Goal: Transaction & Acquisition: Purchase product/service

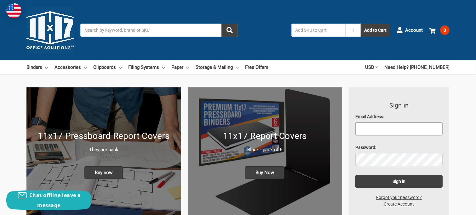
click at [374, 129] on input "Email Address:" at bounding box center [398, 128] width 87 height 13
type input "[PERSON_NAME][EMAIL_ADDRESS][DOMAIN_NAME]"
click at [402, 204] on link "Create Account" at bounding box center [398, 204] width 37 height 7
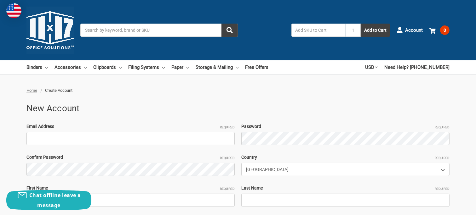
scroll to position [31, 0]
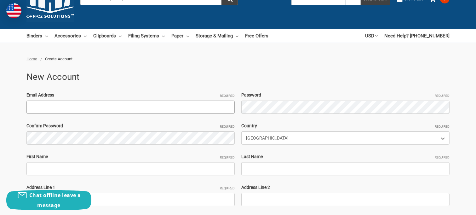
click at [59, 108] on input "Email Address Required" at bounding box center [130, 107] width 208 height 13
type input "[PERSON_NAME][EMAIL_ADDRESS][DOMAIN_NAME]"
type input "Kevin"
type input "Butler"
type input "210 Carolina St."
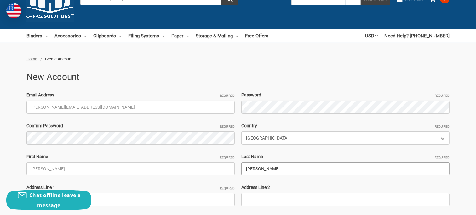
type input "Church Hill"
select select "[US_STATE]"
type input "37642"
type input "4237827286"
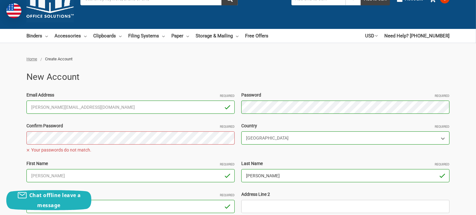
click at [367, 173] on input "Butler" at bounding box center [345, 175] width 208 height 13
click at [350, 119] on div "Email Address Required kevin.butler1@ipaper.com Password Required Passwords mus…" at bounding box center [237, 203] width 429 height 223
click at [191, 105] on div "Email Address Required kevin.butler1@ipaper.com Password Required Passwords mus…" at bounding box center [237, 203] width 429 height 223
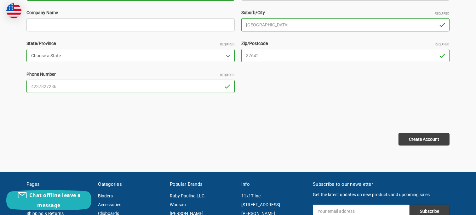
scroll to position [252, 0]
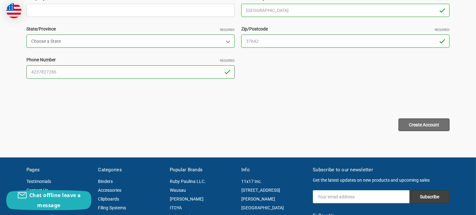
click at [421, 126] on input "Create Account" at bounding box center [423, 125] width 51 height 13
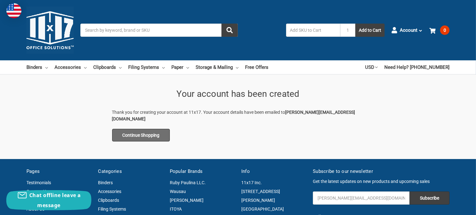
click at [150, 129] on link "Continue Shopping" at bounding box center [141, 135] width 58 height 13
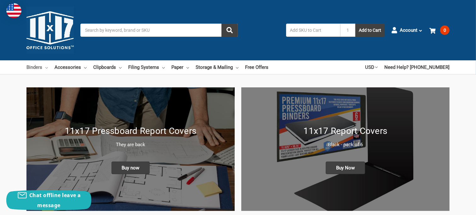
click at [36, 67] on link "Binders" at bounding box center [36, 67] width 21 height 14
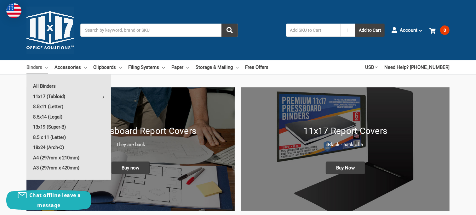
click at [54, 97] on link "11x17 (Tabloid)" at bounding box center [68, 97] width 85 height 10
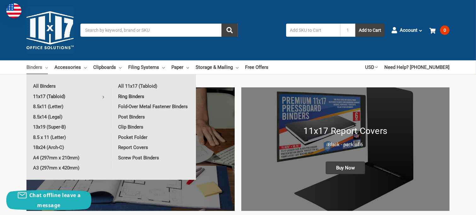
click at [137, 96] on link "Ring Binders" at bounding box center [153, 97] width 84 height 10
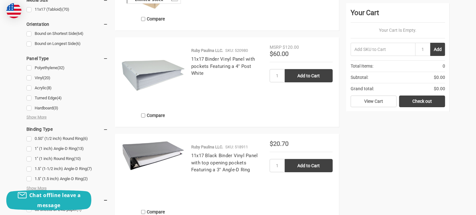
scroll to position [378, 0]
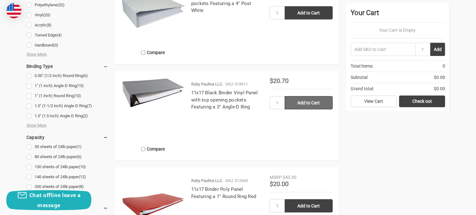
click at [303, 103] on input "Add to Cart" at bounding box center [309, 102] width 48 height 13
type input "Add to Cart"
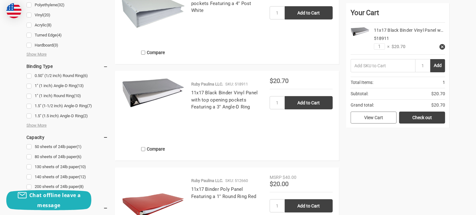
click at [376, 118] on link "View Cart" at bounding box center [373, 118] width 46 height 12
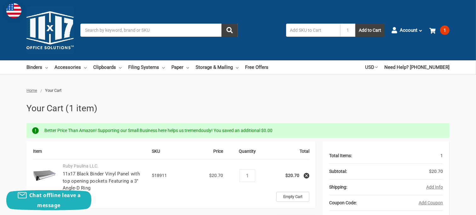
scroll to position [31, 0]
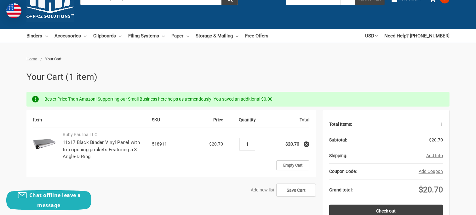
click at [250, 143] on input "1" at bounding box center [246, 145] width 11 height 6
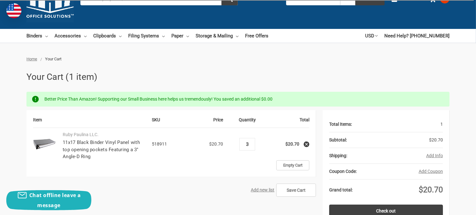
type input "3"
click at [334, 59] on ul "Home Your Cart" at bounding box center [237, 59] width 423 height 6
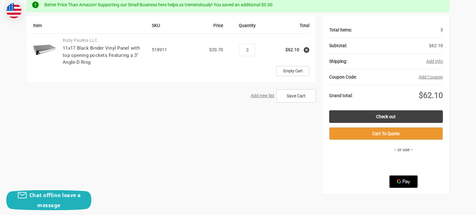
scroll to position [0, 0]
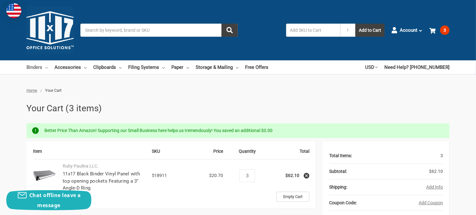
click at [35, 68] on link "Binders" at bounding box center [36, 67] width 21 height 14
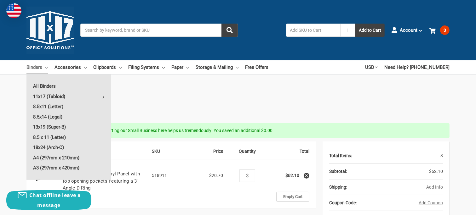
click at [45, 96] on link "11x17 (Tabloid)" at bounding box center [68, 97] width 85 height 10
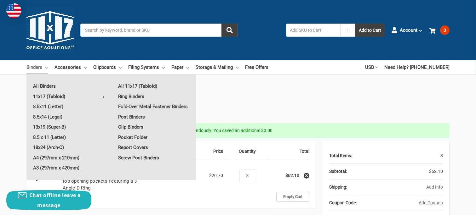
click at [132, 95] on link "Ring Binders" at bounding box center [153, 97] width 84 height 10
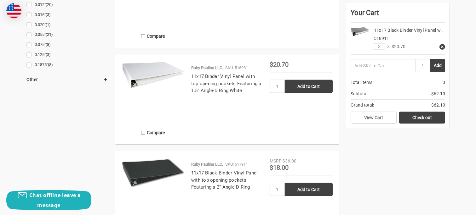
scroll to position [818, 0]
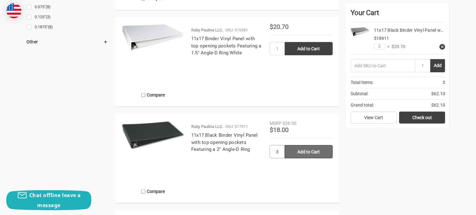
type input "3"
click at [309, 152] on input "Add to Cart" at bounding box center [309, 151] width 48 height 13
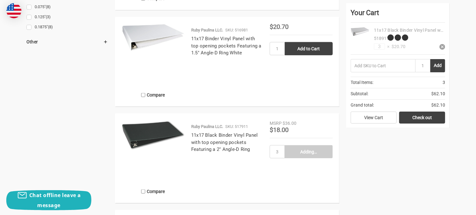
type input "Add to Cart"
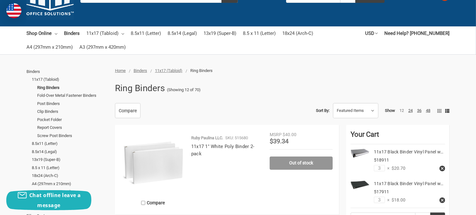
scroll to position [0, 0]
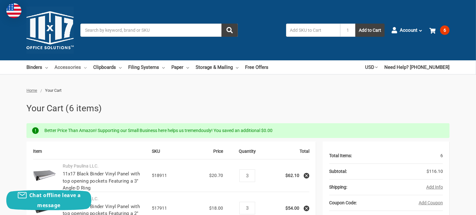
click at [71, 67] on link "Accessories" at bounding box center [70, 67] width 32 height 14
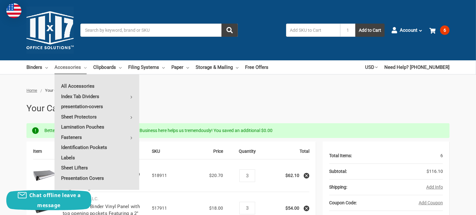
click at [258, 110] on h1 "Your Cart (6 items)" at bounding box center [237, 108] width 423 height 13
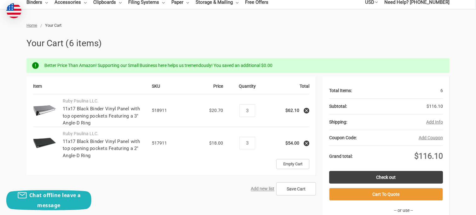
scroll to position [126, 0]
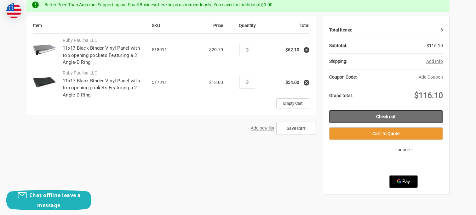
click at [386, 117] on link "Check out" at bounding box center [386, 116] width 114 height 13
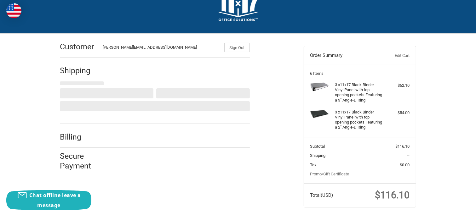
scroll to position [33, 0]
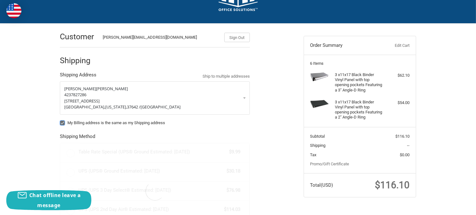
radio input "true"
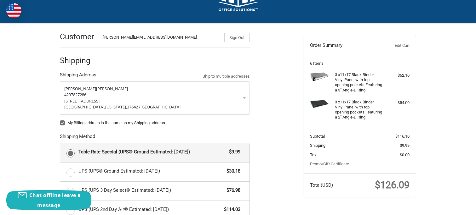
click at [62, 123] on label "My Billing address is the same as my Shipping address" at bounding box center [155, 123] width 190 height 5
click at [60, 120] on input "My Billing address is the same as my Shipping address" at bounding box center [60, 120] width 0 height 0
checkbox input "false"
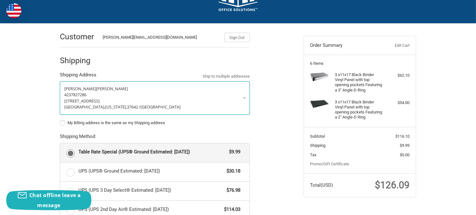
click at [244, 98] on link "Kevin Butler 4237827286 210 Carolina St. Church Hill, Tennessee, 37642 / United…" at bounding box center [155, 98] width 190 height 33
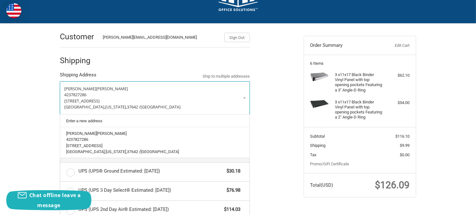
click at [244, 98] on link "Kevin Butler 4237827286 210 Carolina St. Church Hill, Tennessee, 37642 / United…" at bounding box center [155, 98] width 190 height 33
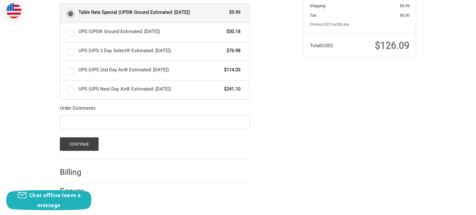
scroll to position [175, 0]
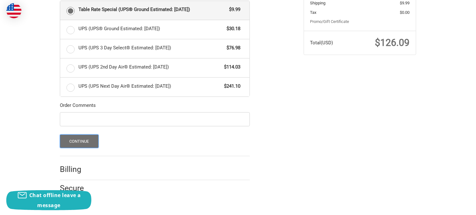
click at [78, 141] on button "Continue" at bounding box center [79, 142] width 39 height 14
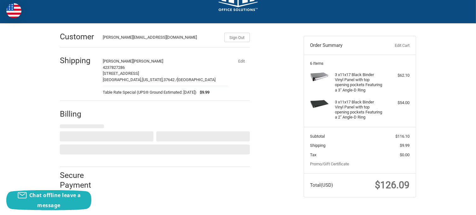
select select "US"
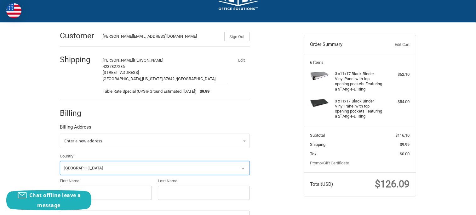
scroll to position [0, 0]
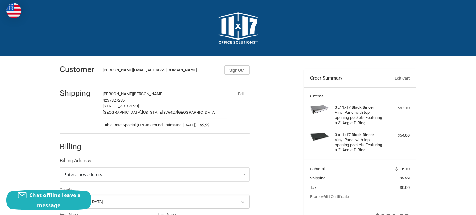
click at [241, 93] on button "Edit" at bounding box center [241, 93] width 16 height 9
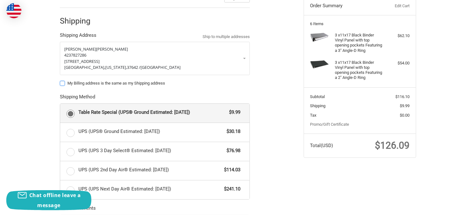
scroll to position [80, 0]
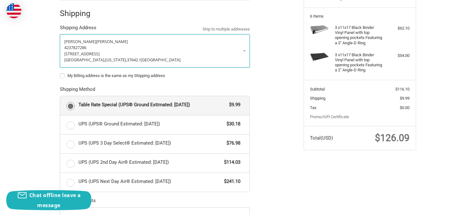
click at [92, 53] on span "210 Carolina St." at bounding box center [81, 54] width 35 height 6
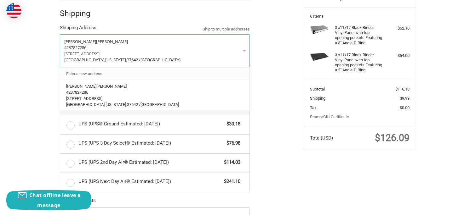
click at [93, 72] on link "Enter a new address" at bounding box center [154, 73] width 183 height 12
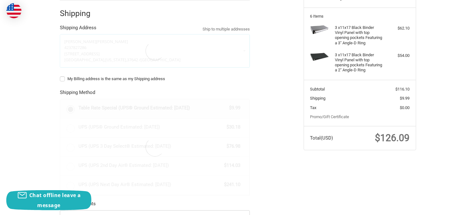
select select "US"
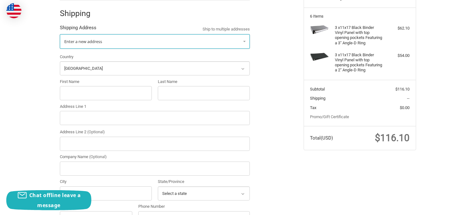
click at [84, 42] on span "Enter a new address" at bounding box center [83, 42] width 38 height 6
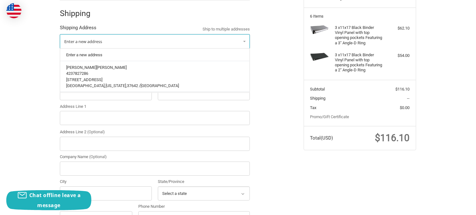
click at [84, 42] on span "Enter a new address" at bounding box center [83, 42] width 38 height 6
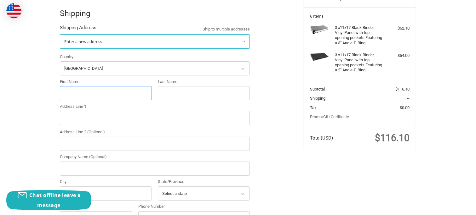
drag, startPoint x: 71, startPoint y: 93, endPoint x: 80, endPoint y: 89, distance: 9.7
click at [71, 93] on input "First Name" at bounding box center [106, 93] width 92 height 14
type input "Kevin"
type input "Butler"
click at [68, 120] on input "Address Line 1" at bounding box center [155, 118] width 190 height 14
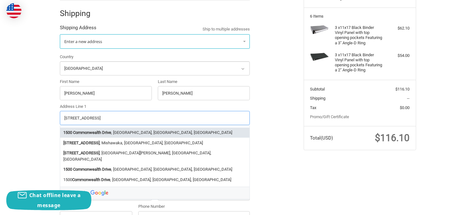
click at [124, 132] on li "1500 Commonwealth Drive , Henderson, KY, USA" at bounding box center [154, 133] width 189 height 10
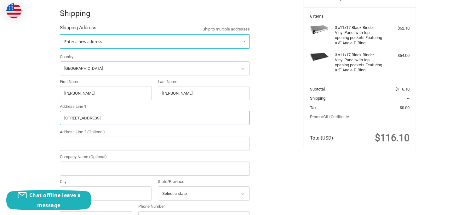
type input "1500 Commonwealth Drive"
type input "Henderson"
select select "KY"
type input "42420"
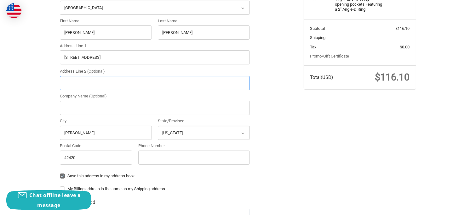
scroll to position [143, 0]
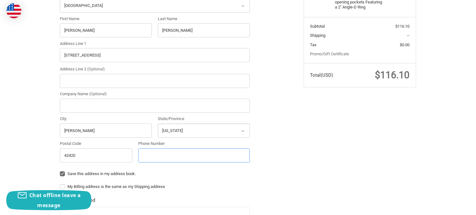
click at [157, 156] on input "Phone Number" at bounding box center [193, 156] width 111 height 14
type input "14237827286"
type input "Church Hill"
select select "TN"
type input "37642"
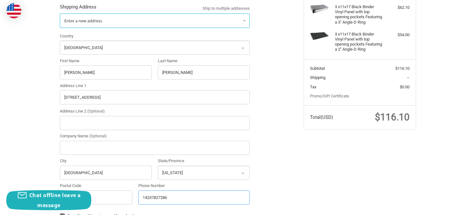
scroll to position [111, 0]
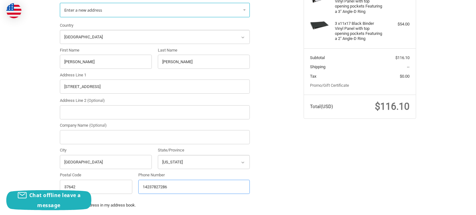
radio input "true"
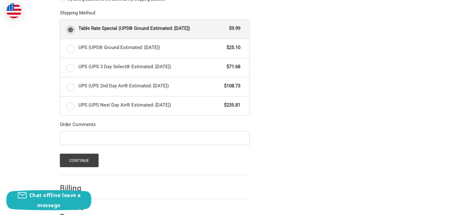
scroll to position [332, 0]
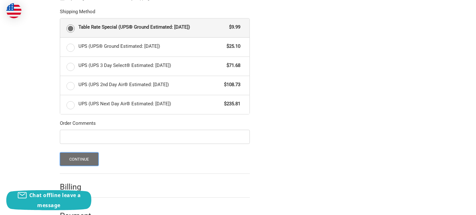
click at [79, 160] on button "Continue" at bounding box center [79, 160] width 39 height 14
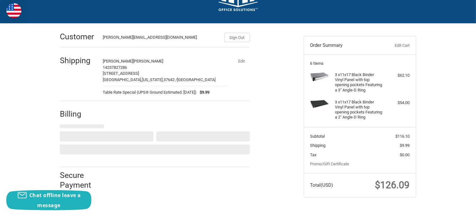
select select "US"
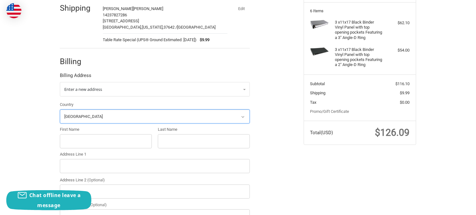
scroll to position [90, 0]
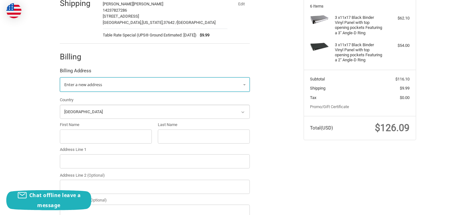
click at [244, 85] on link "Enter a new address" at bounding box center [155, 84] width 190 height 14
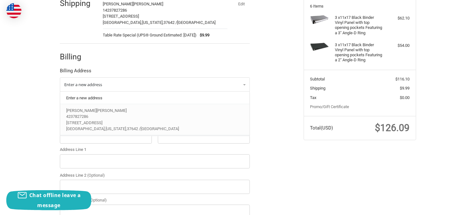
click at [79, 115] on span "4237827286" at bounding box center [77, 116] width 22 height 5
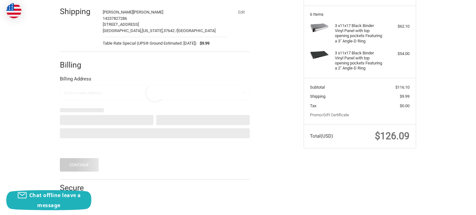
scroll to position [50, 0]
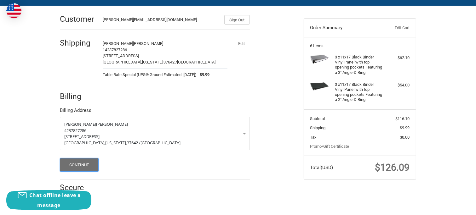
click at [81, 164] on button "Continue" at bounding box center [79, 165] width 39 height 14
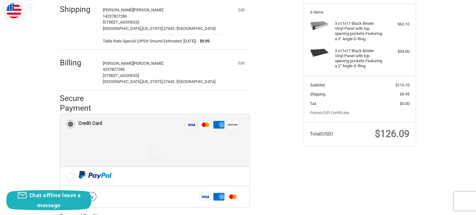
scroll to position [127, 0]
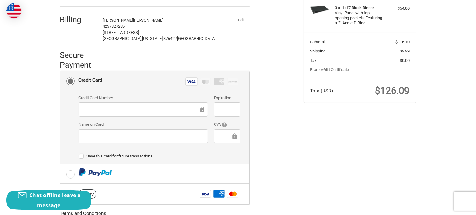
drag, startPoint x: 302, startPoint y: 166, endPoint x: 236, endPoint y: 151, distance: 67.0
click at [301, 167] on div "Customer kevin.butler1@ipaper.com Sign Out Shipping Kevin Butler 14237827286 15…" at bounding box center [238, 107] width 378 height 357
click at [343, 157] on div "Customer kevin.butler1@ipaper.com Sign Out Shipping Kevin Butler 14237827286 15…" at bounding box center [238, 107] width 378 height 357
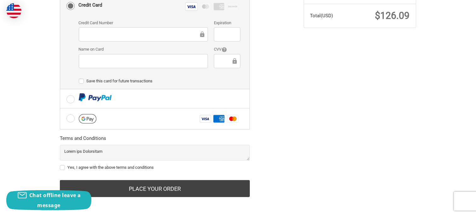
scroll to position [204, 0]
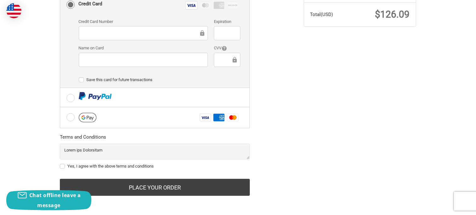
click at [63, 165] on label "Yes, I agree with the above terms and conditions" at bounding box center [155, 166] width 190 height 5
click at [60, 164] on input "Yes, I agree with the above terms and conditions" at bounding box center [60, 163] width 0 height 0
checkbox input "true"
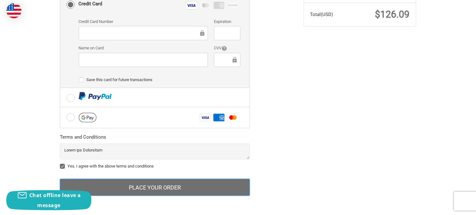
click at [159, 187] on button "Place Your Order" at bounding box center [155, 187] width 190 height 17
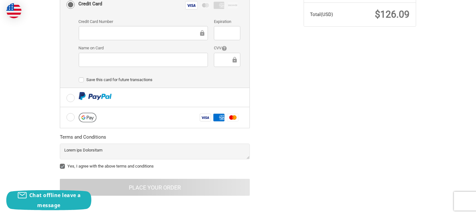
scroll to position [22, 0]
